Goal: Transaction & Acquisition: Purchase product/service

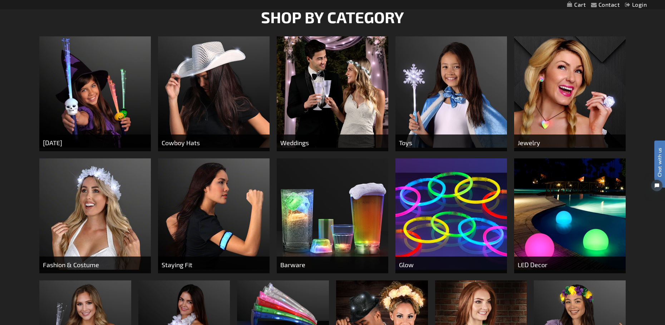
scroll to position [304, 0]
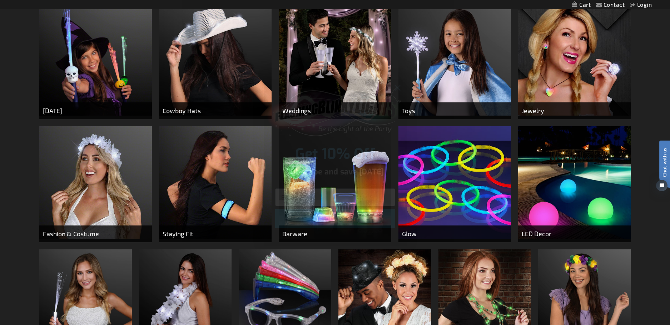
drag, startPoint x: 666, startPoint y: 35, endPoint x: 659, endPoint y: 94, distance: 59.0
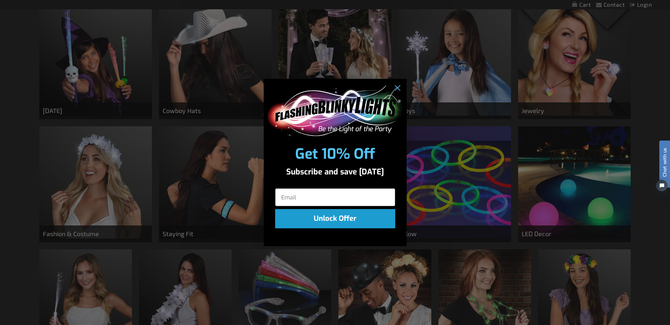
click at [463, 186] on div "Close dialog Get 10% Off Subscribe and save today Unlock Offer Submit" at bounding box center [335, 162] width 670 height 325
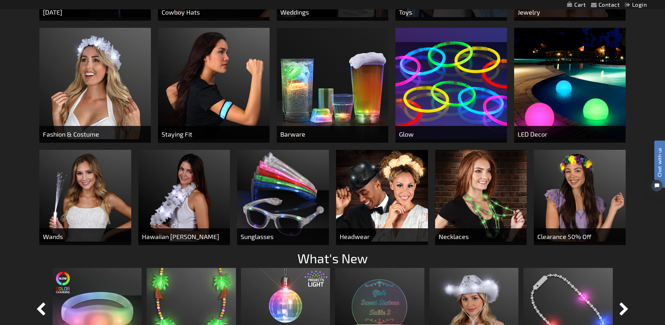
scroll to position [391, 0]
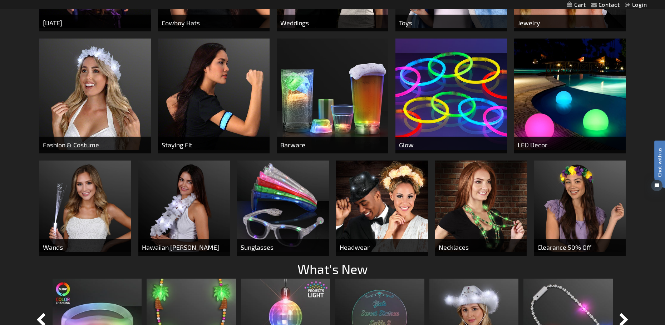
click at [463, 109] on img at bounding box center [450, 94] width 111 height 111
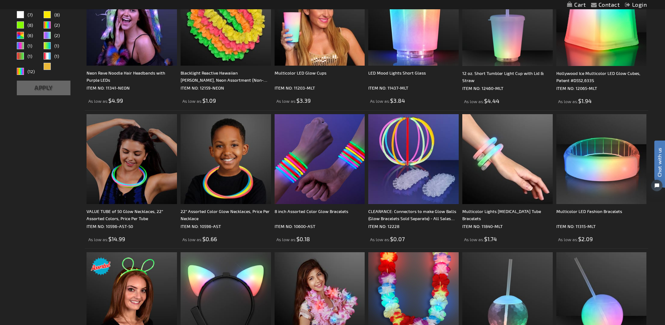
scroll to position [244, 0]
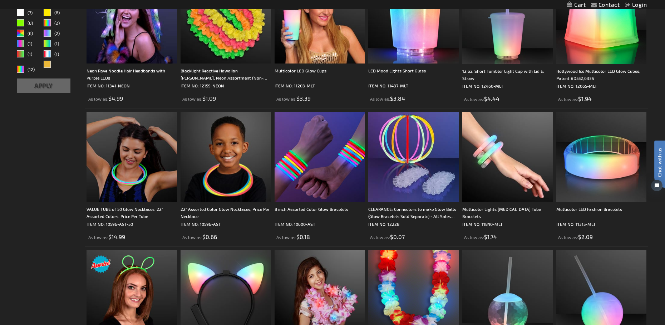
drag, startPoint x: 667, startPoint y: 42, endPoint x: 667, endPoint y: 80, distance: 38.2
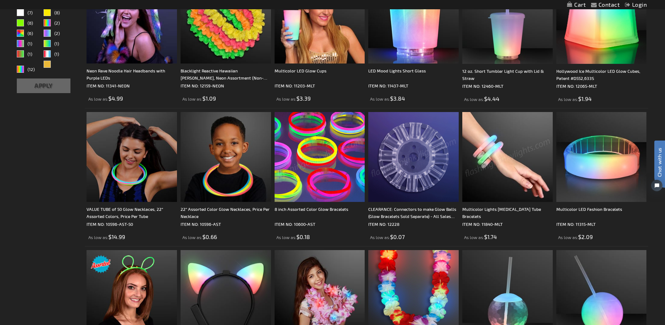
click at [291, 173] on img at bounding box center [319, 157] width 90 height 90
